Goal: Task Accomplishment & Management: Complete application form

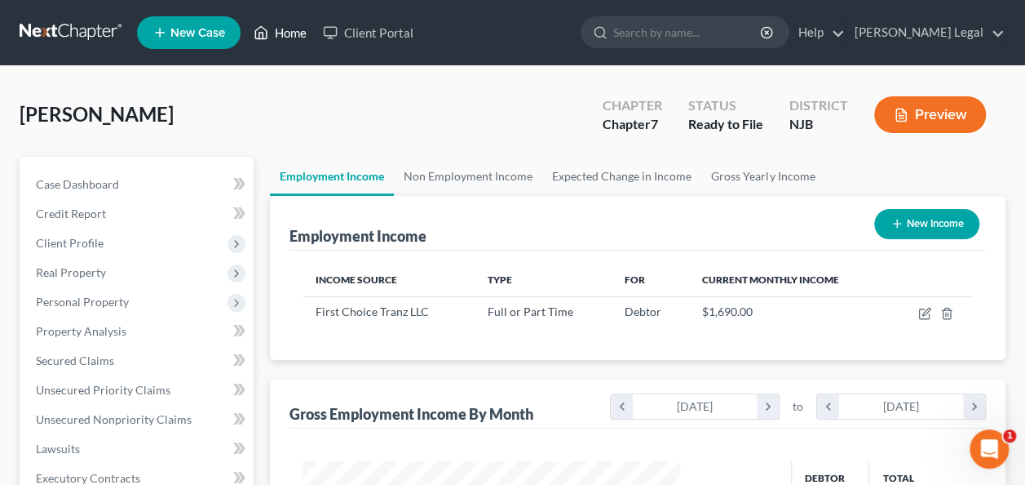
click at [259, 33] on icon at bounding box center [261, 33] width 15 height 20
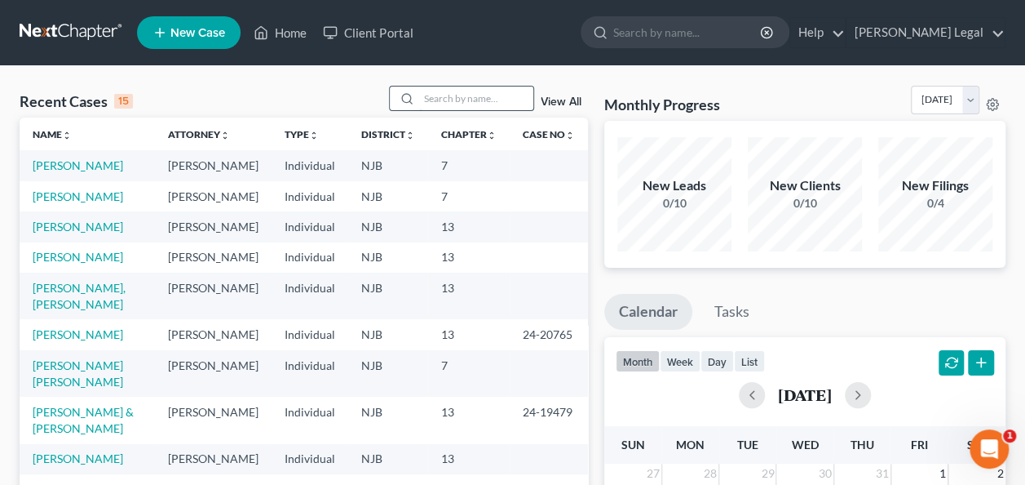
click at [455, 91] on input "search" at bounding box center [476, 98] width 114 height 24
click at [491, 86] on input "search" at bounding box center [476, 98] width 114 height 24
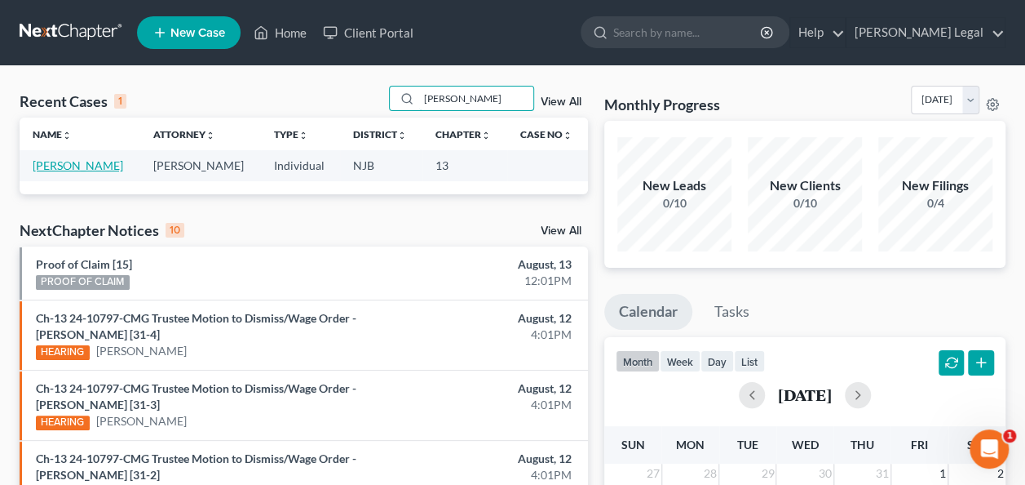
type input "[PERSON_NAME]"
click at [104, 165] on link "[PERSON_NAME]" at bounding box center [78, 165] width 91 height 14
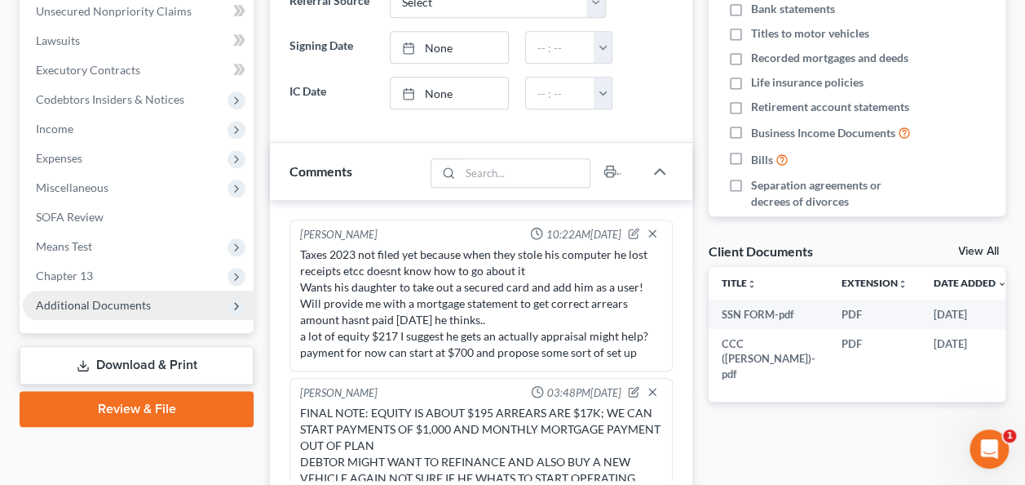
scroll to position [276, 0]
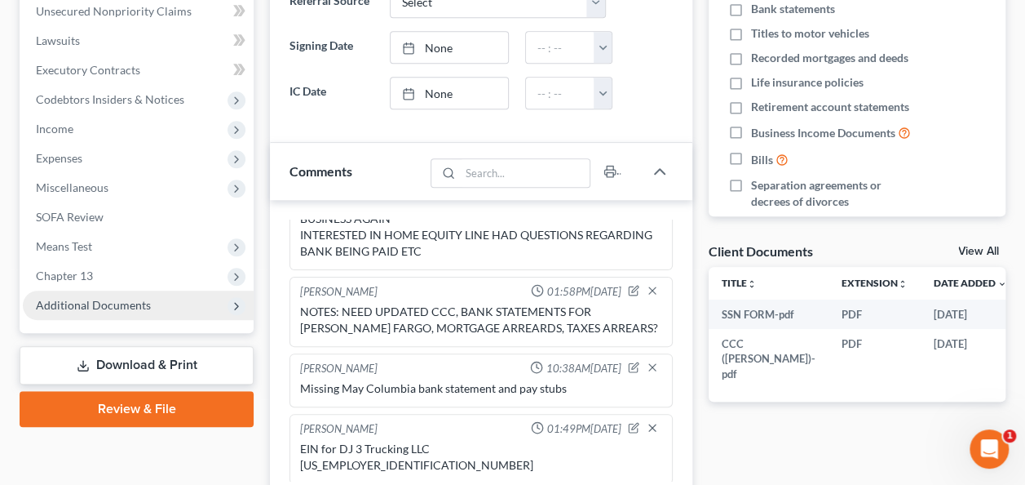
click at [116, 296] on span "Additional Documents" at bounding box center [138, 304] width 231 height 29
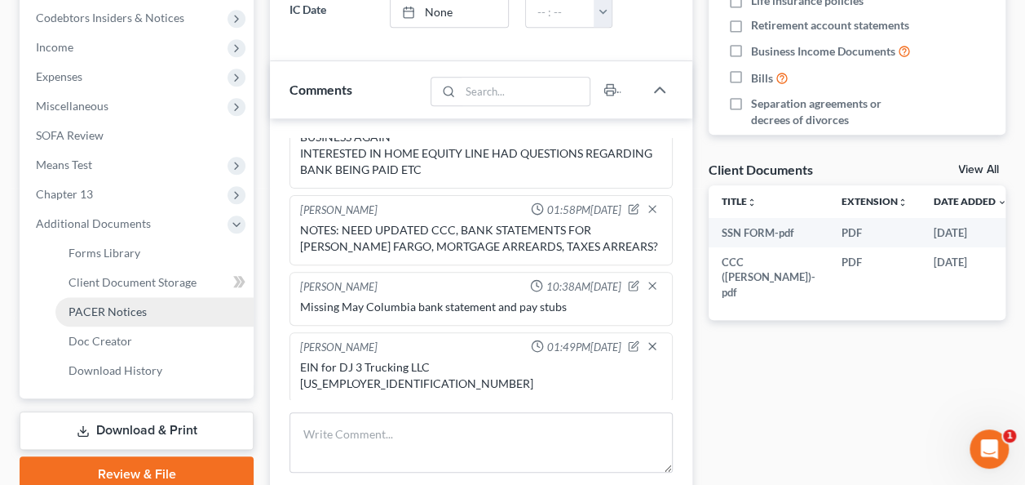
click at [120, 307] on span "PACER Notices" at bounding box center [108, 311] width 78 height 14
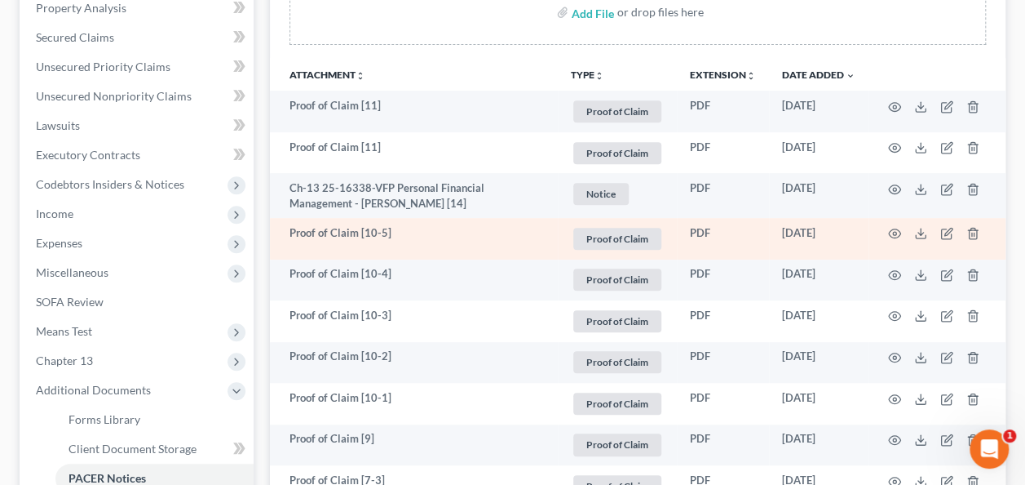
scroll to position [326, 0]
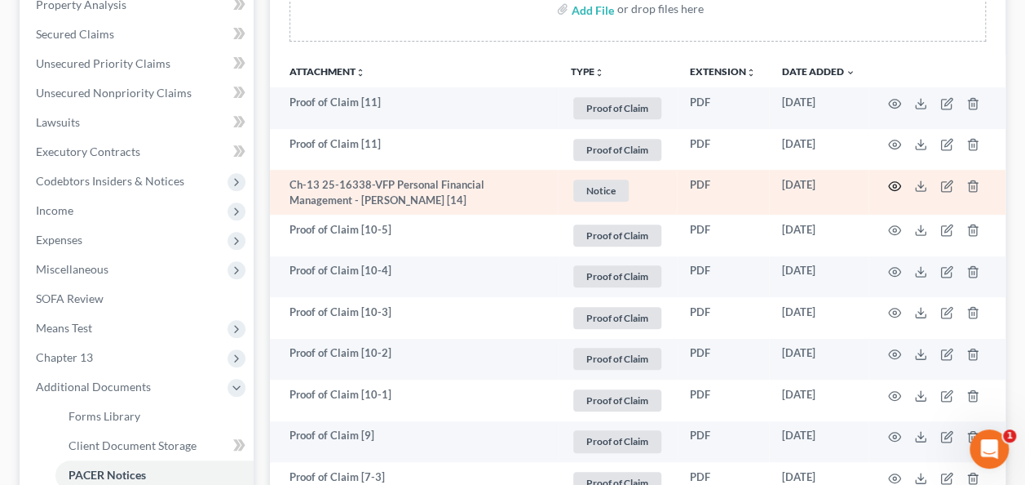
click at [895, 188] on icon "button" at bounding box center [895, 186] width 12 height 9
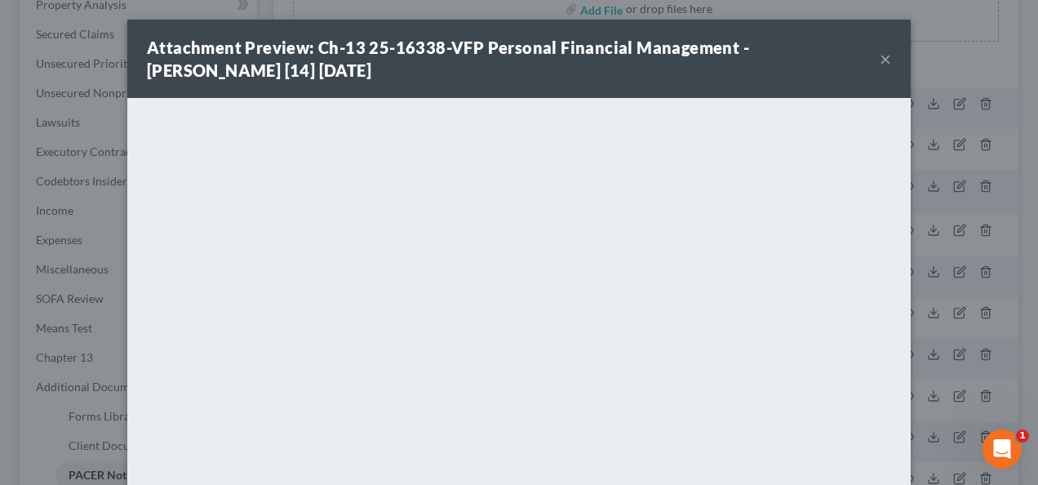
click at [879, 61] on button "×" at bounding box center [884, 59] width 11 height 20
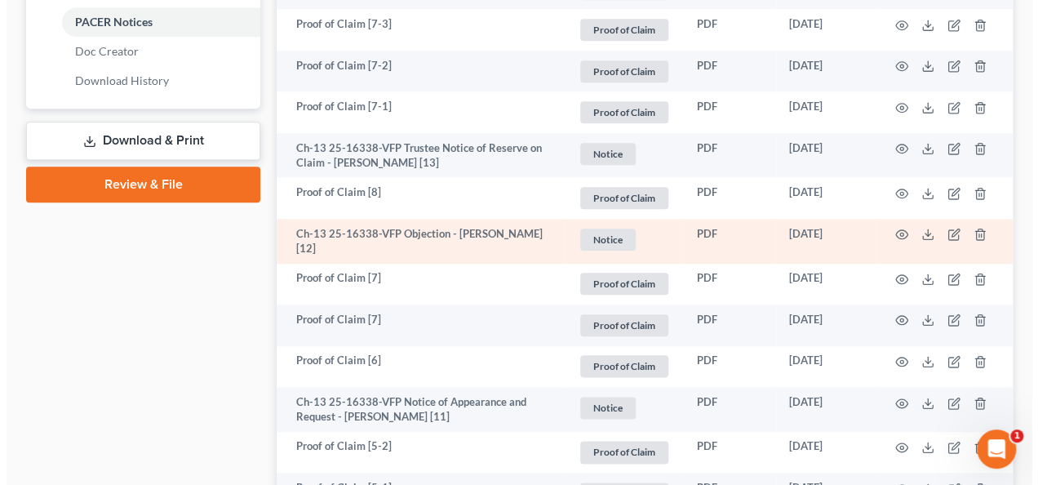
scroll to position [816, 0]
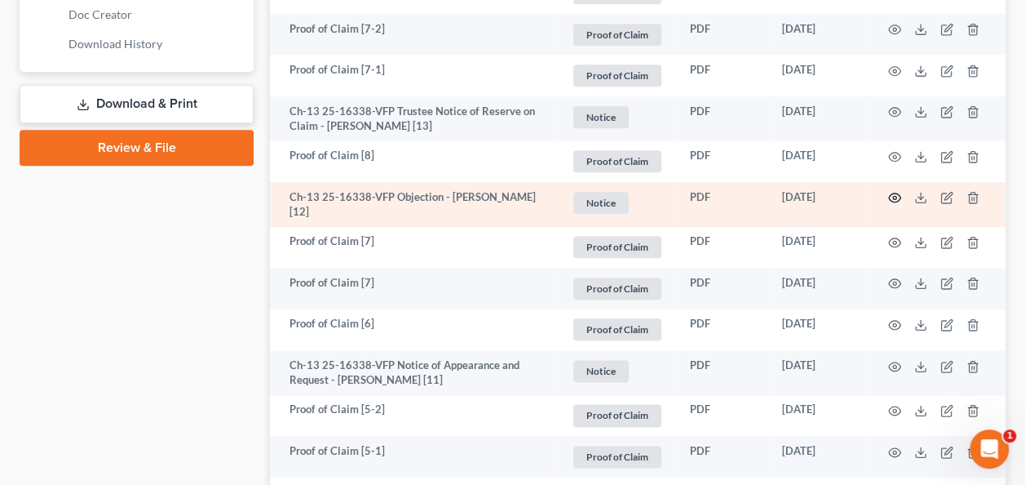
click at [899, 194] on icon "button" at bounding box center [895, 197] width 12 height 9
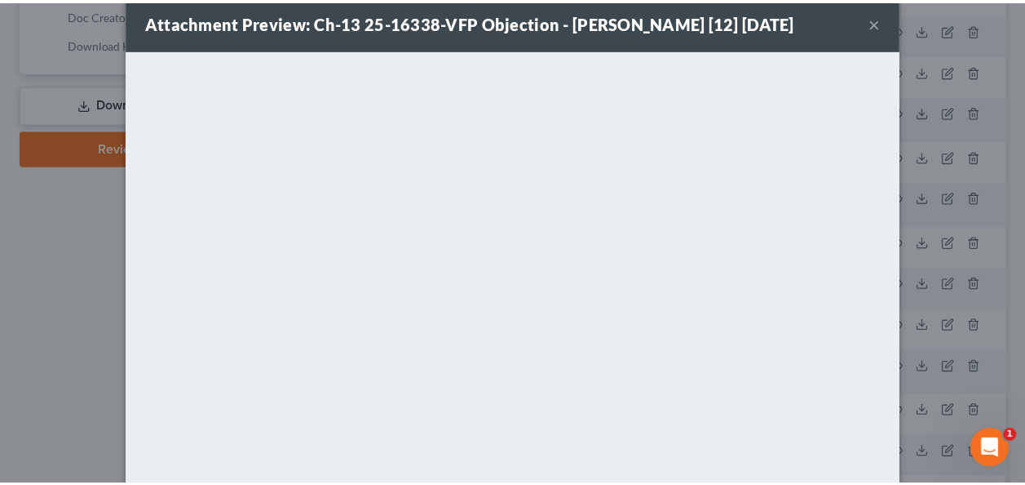
scroll to position [0, 0]
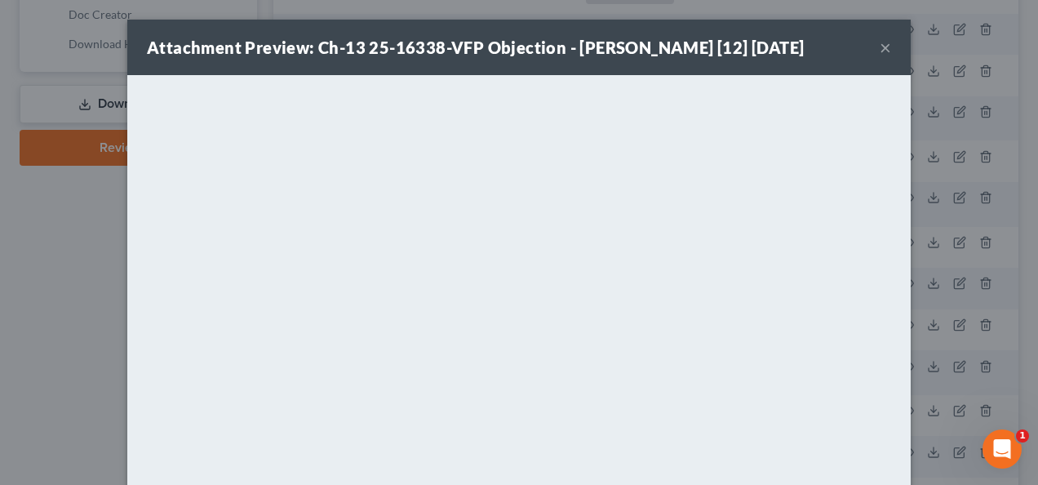
click at [881, 42] on button "×" at bounding box center [884, 48] width 11 height 20
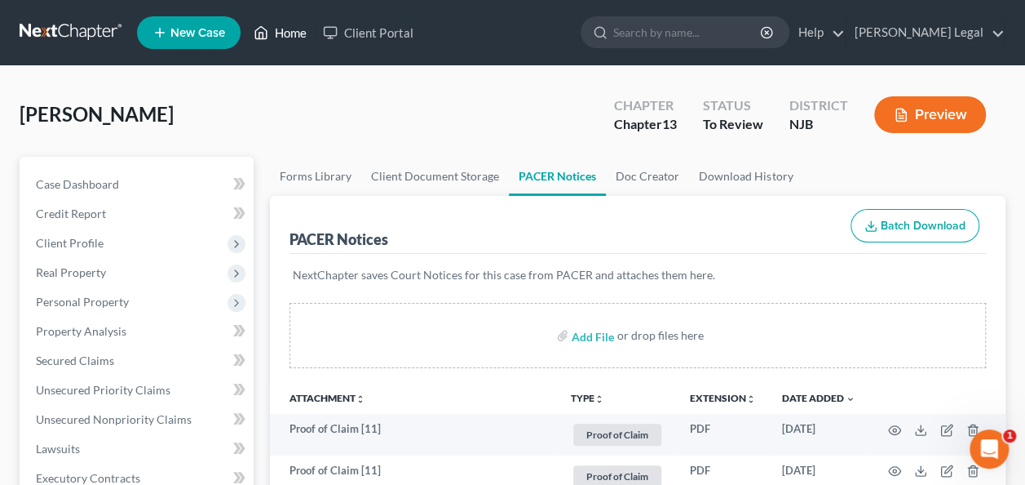
click at [299, 42] on link "Home" at bounding box center [280, 32] width 69 height 29
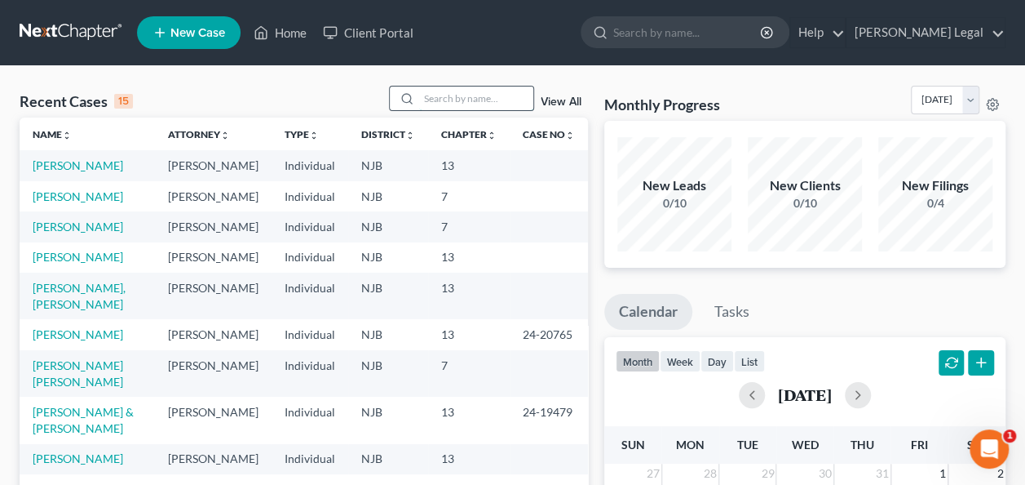
click at [497, 104] on input "search" at bounding box center [476, 98] width 114 height 24
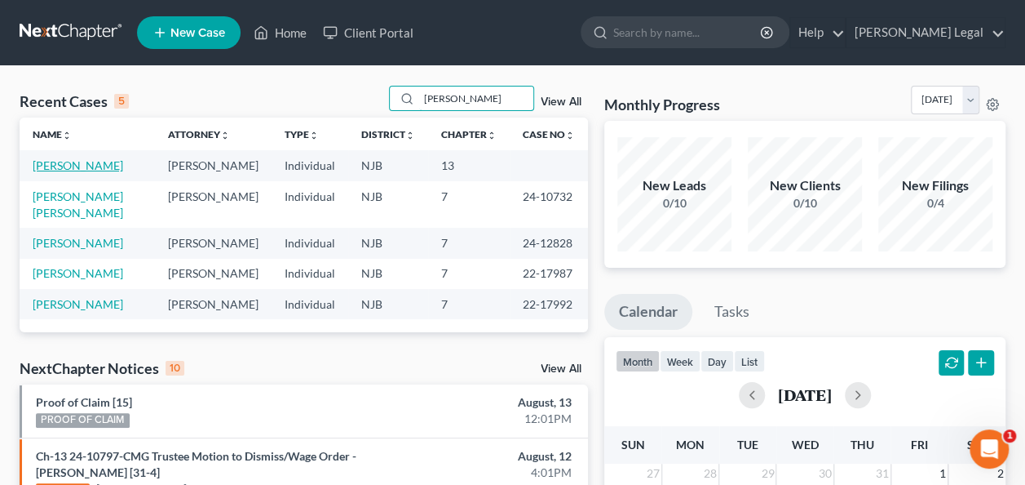
type input "[PERSON_NAME]"
click at [42, 169] on link "[PERSON_NAME]" at bounding box center [78, 165] width 91 height 14
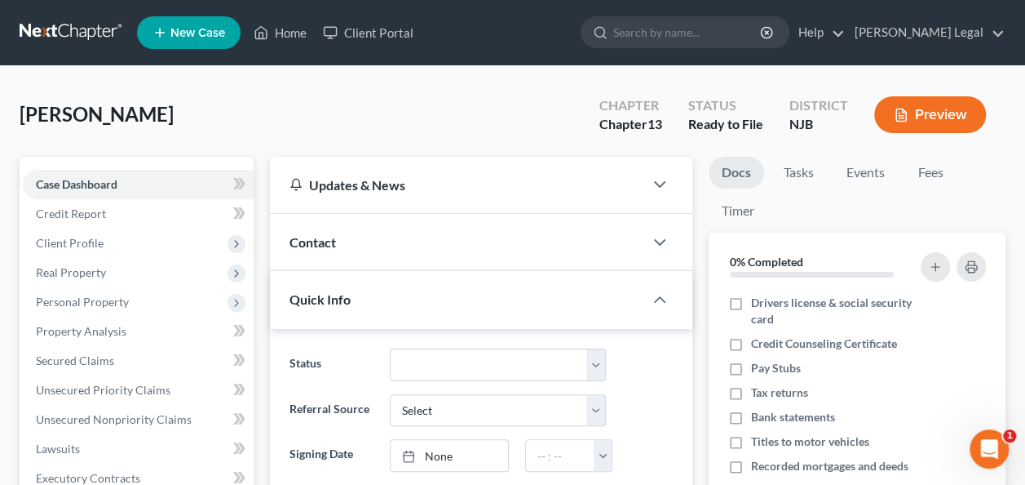
click at [330, 127] on div "[PERSON_NAME] Upgraded Chapter Chapter 13 Status Ready to File District NJB Pre…" at bounding box center [513, 121] width 986 height 71
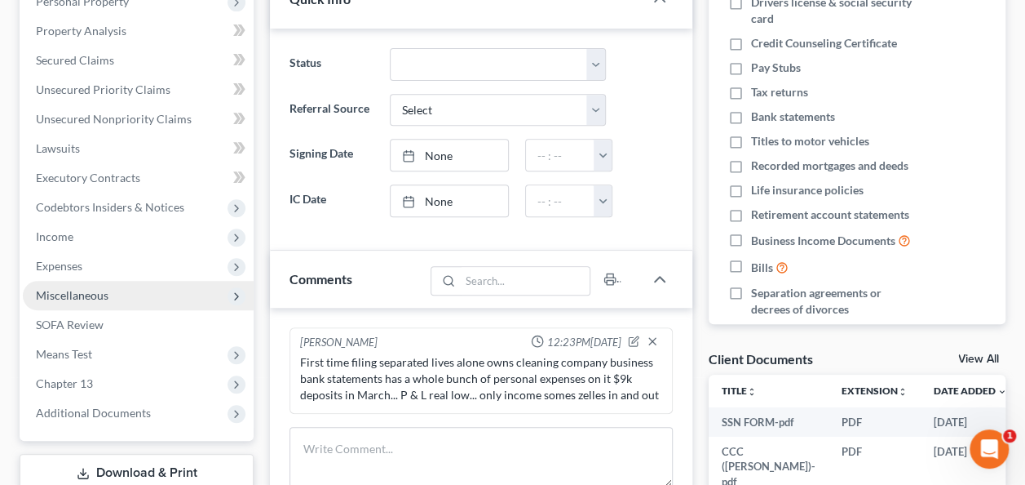
scroll to position [326, 0]
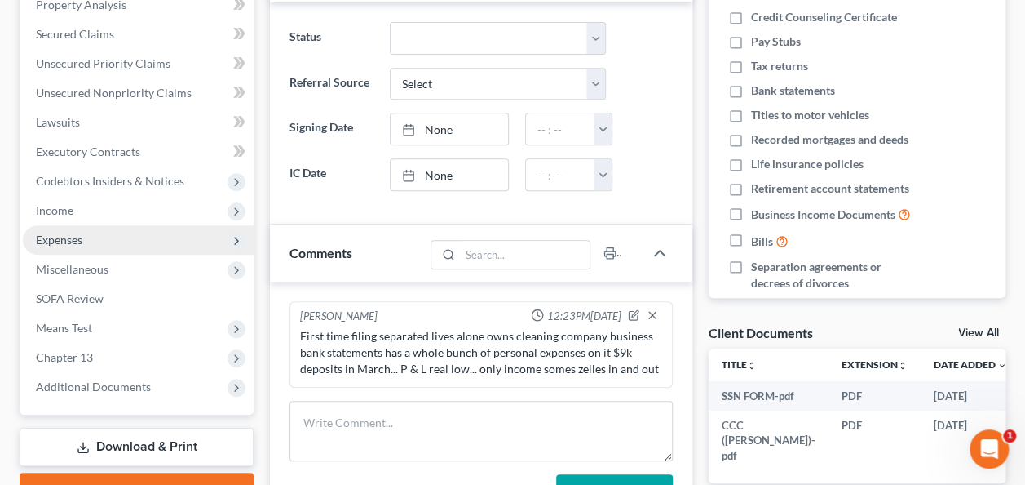
click at [133, 224] on span "Income" at bounding box center [138, 210] width 231 height 29
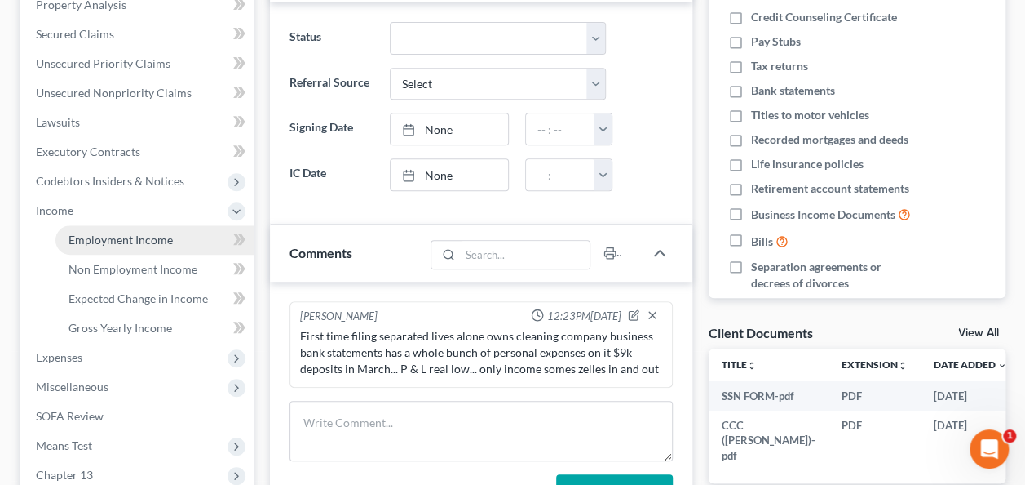
click at [109, 236] on span "Employment Income" at bounding box center [121, 240] width 104 height 14
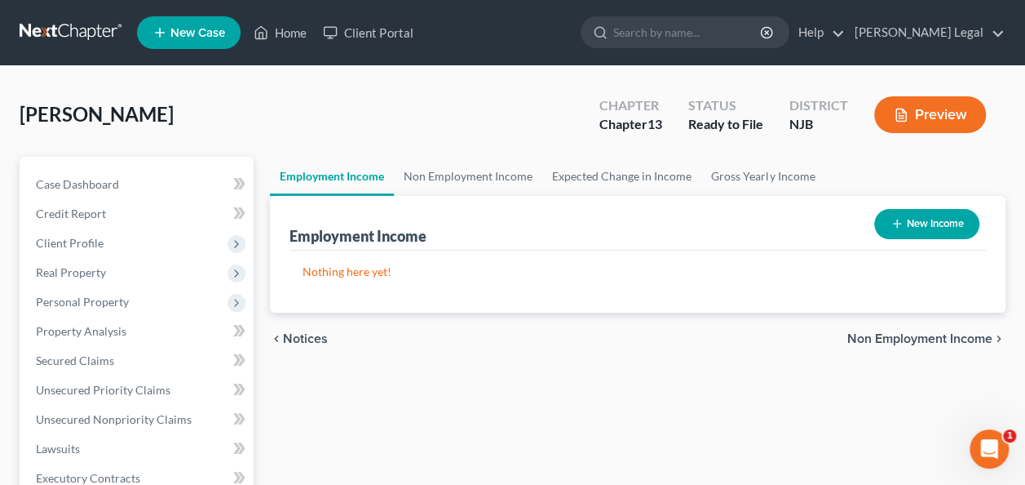
scroll to position [82, 0]
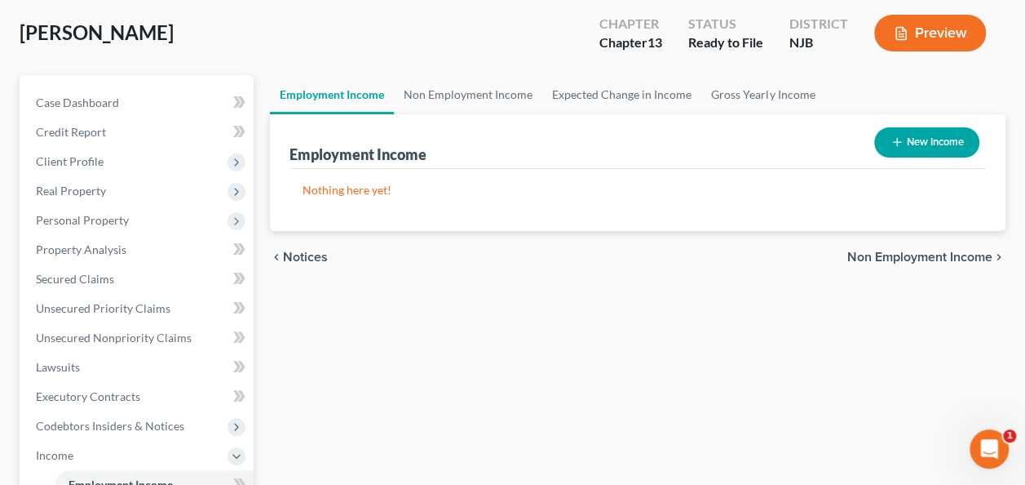
click at [894, 261] on span "Non Employment Income" at bounding box center [920, 256] width 145 height 13
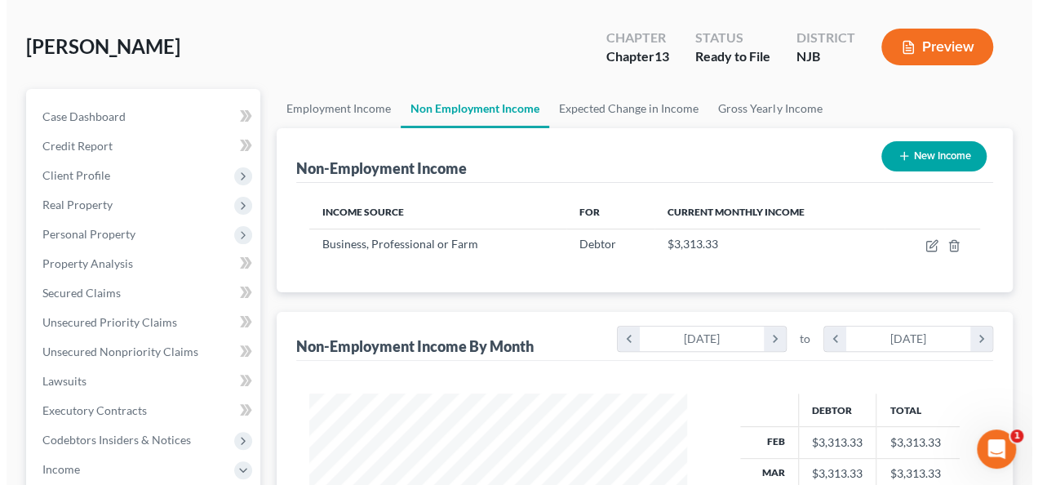
scroll to position [163, 0]
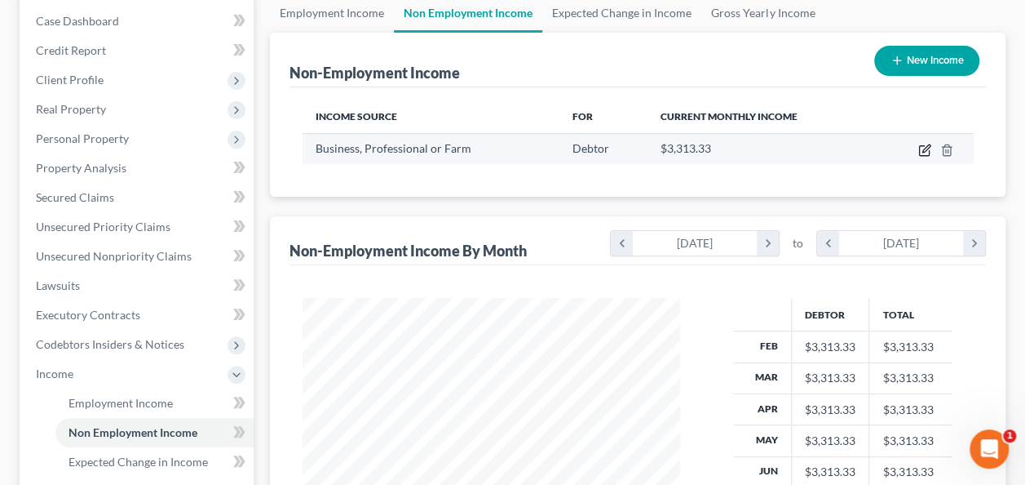
click at [922, 148] on icon "button" at bounding box center [925, 150] width 13 height 13
select select "10"
select select "0"
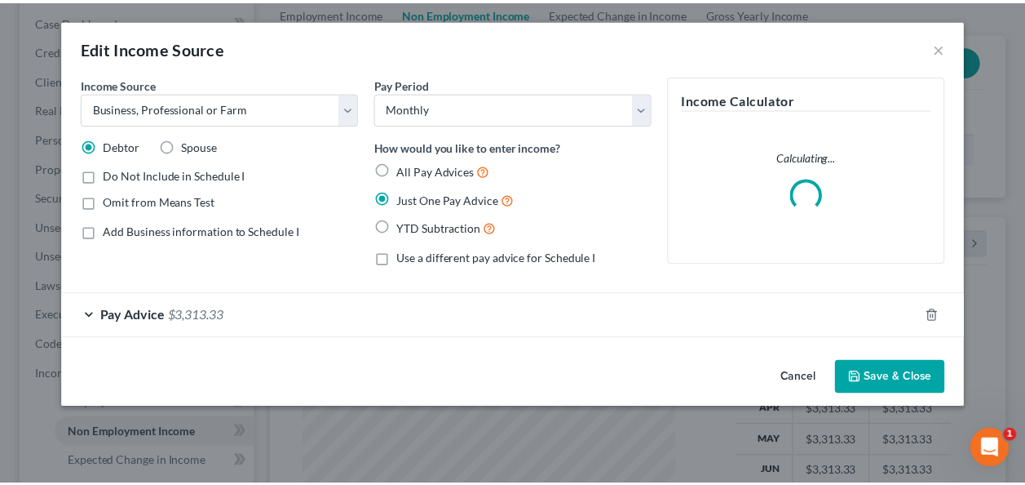
scroll to position [290, 415]
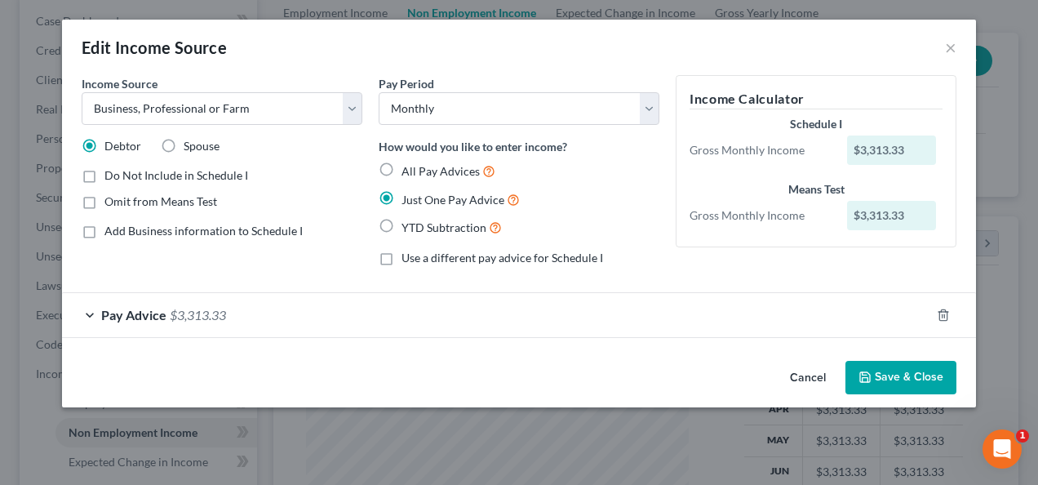
click at [518, 308] on div "Pay Advice $3,313.33" at bounding box center [496, 314] width 868 height 43
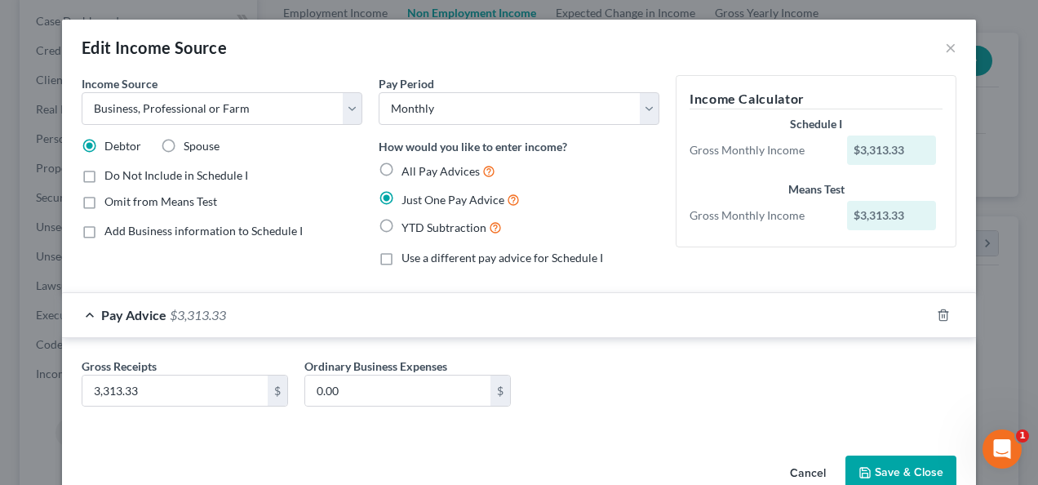
click at [518, 308] on div "Pay Advice $3,313.33" at bounding box center [496, 314] width 868 height 43
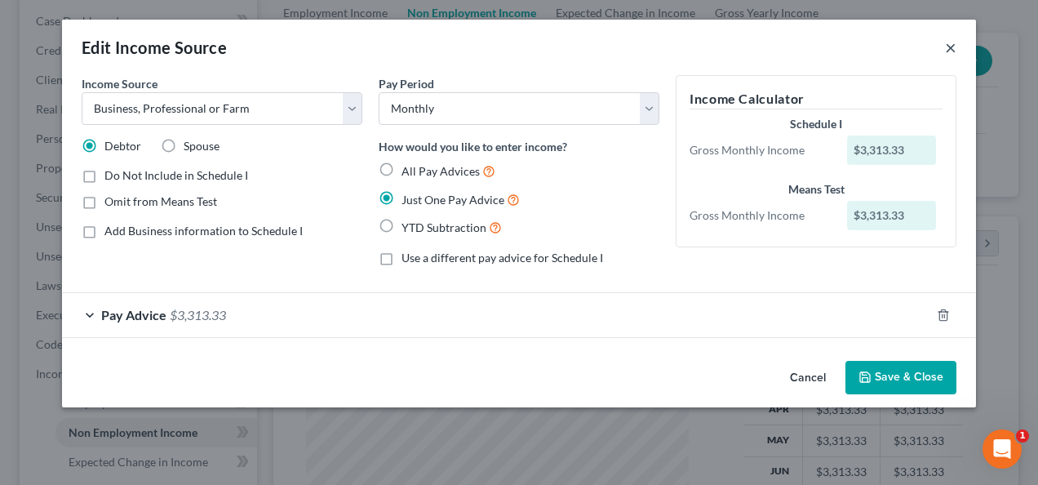
click at [947, 43] on button "×" at bounding box center [950, 48] width 11 height 20
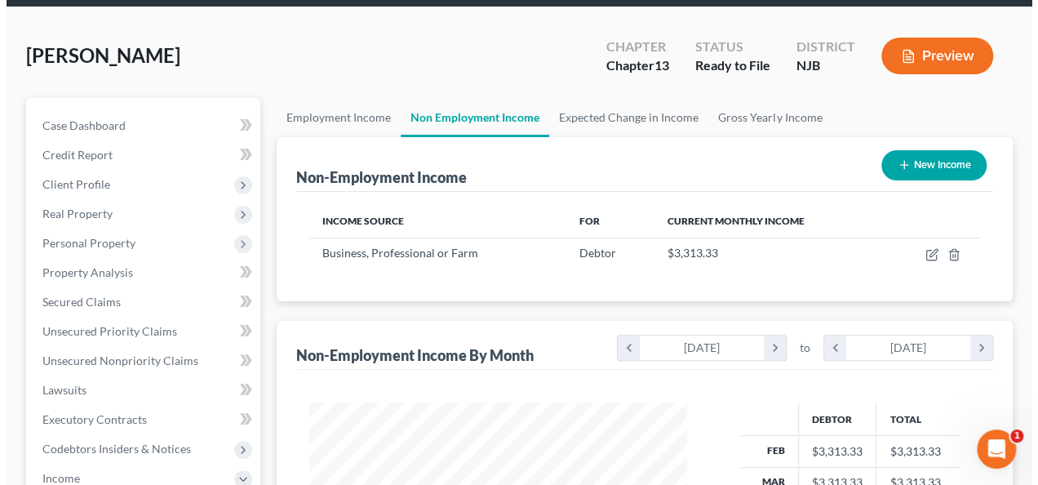
scroll to position [0, 0]
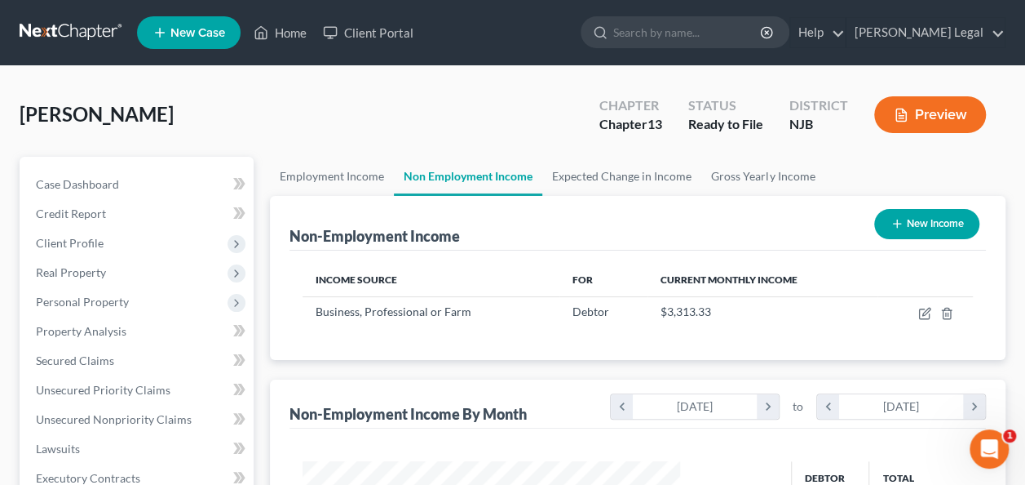
click at [933, 113] on button "Preview" at bounding box center [931, 114] width 112 height 37
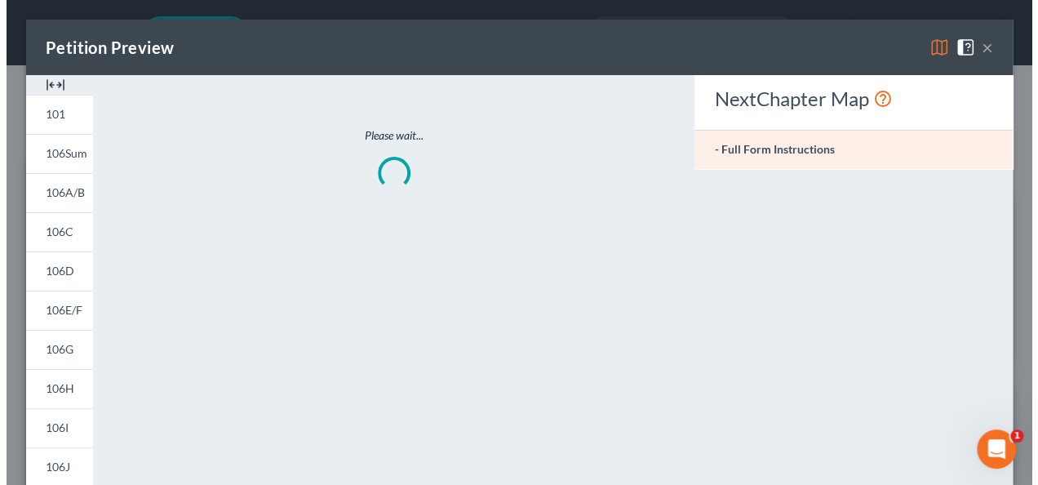
scroll to position [290, 415]
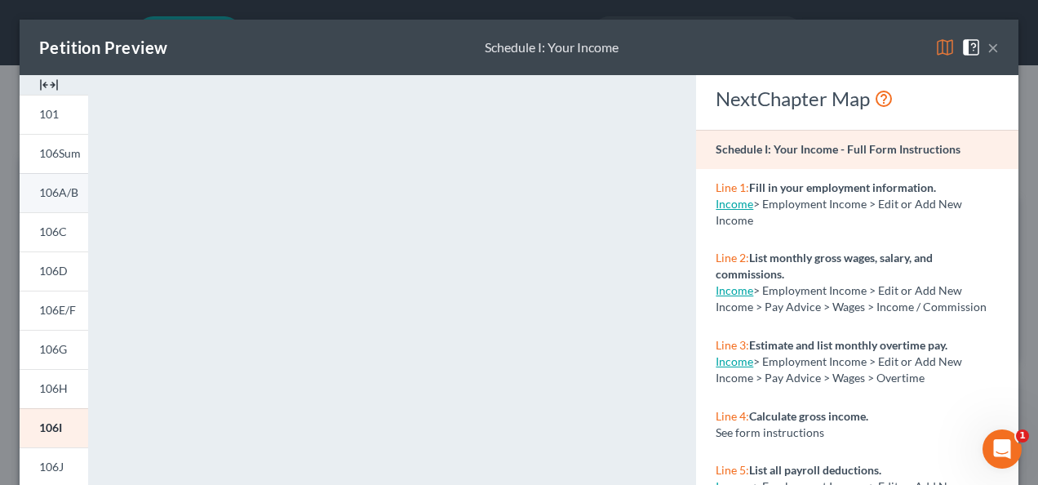
click at [73, 187] on span "106A/B" at bounding box center [58, 192] width 39 height 14
